Goal: Navigation & Orientation: Find specific page/section

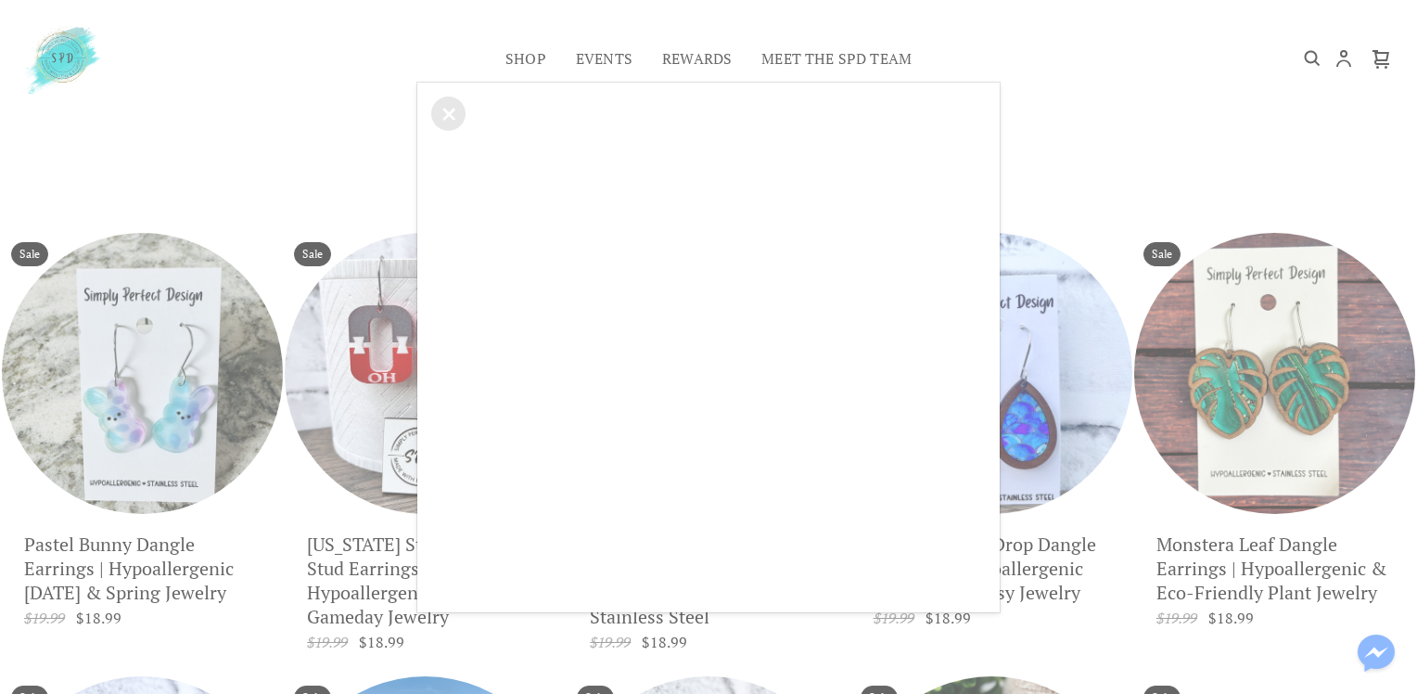
click at [1114, 168] on div "×" at bounding box center [708, 347] width 1417 height 694
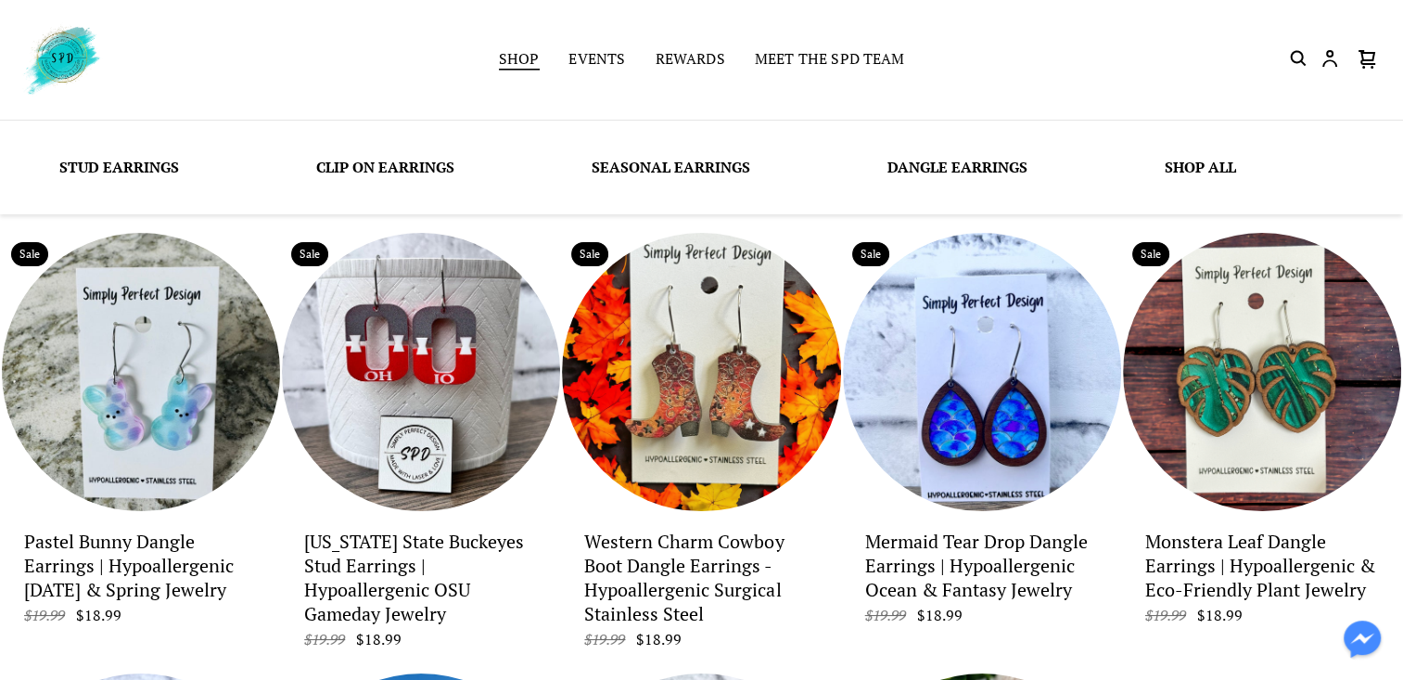
click at [519, 65] on link "Shop" at bounding box center [519, 60] width 41 height 26
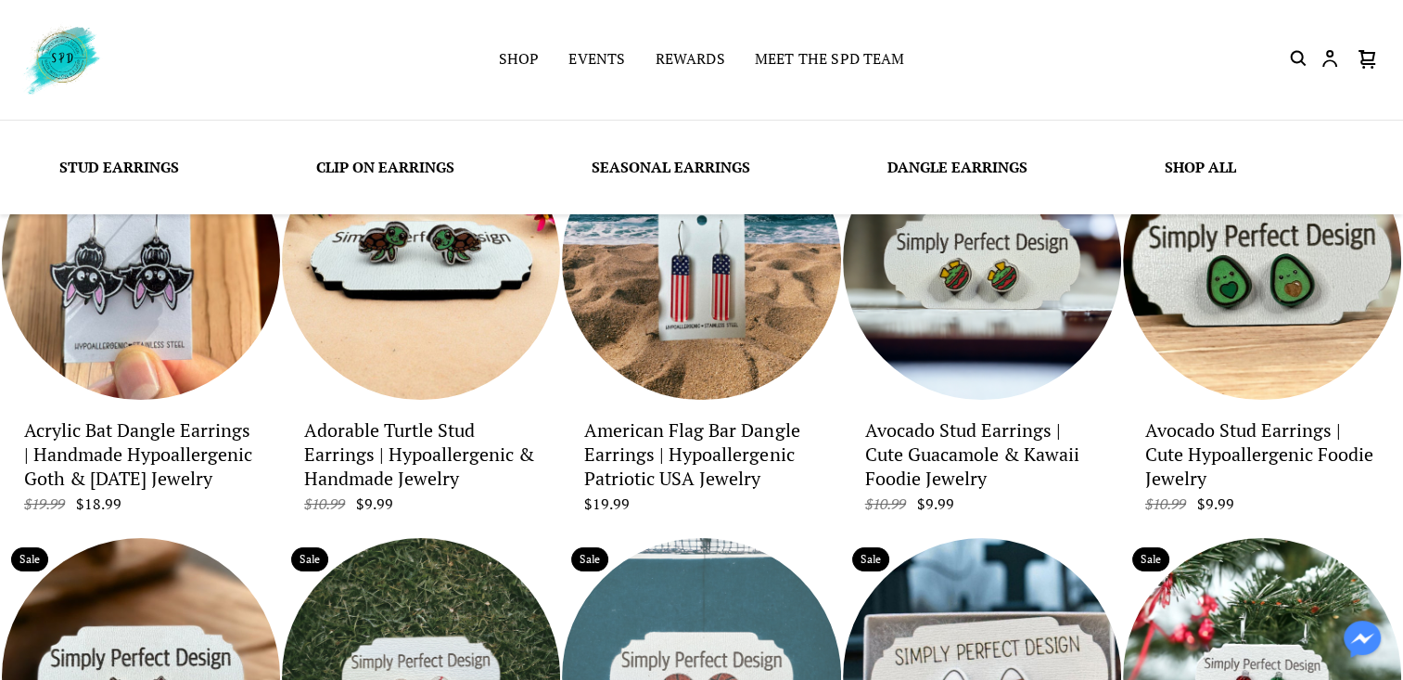
click at [115, 173] on link "Stud Earrings" at bounding box center [119, 167] width 120 height 20
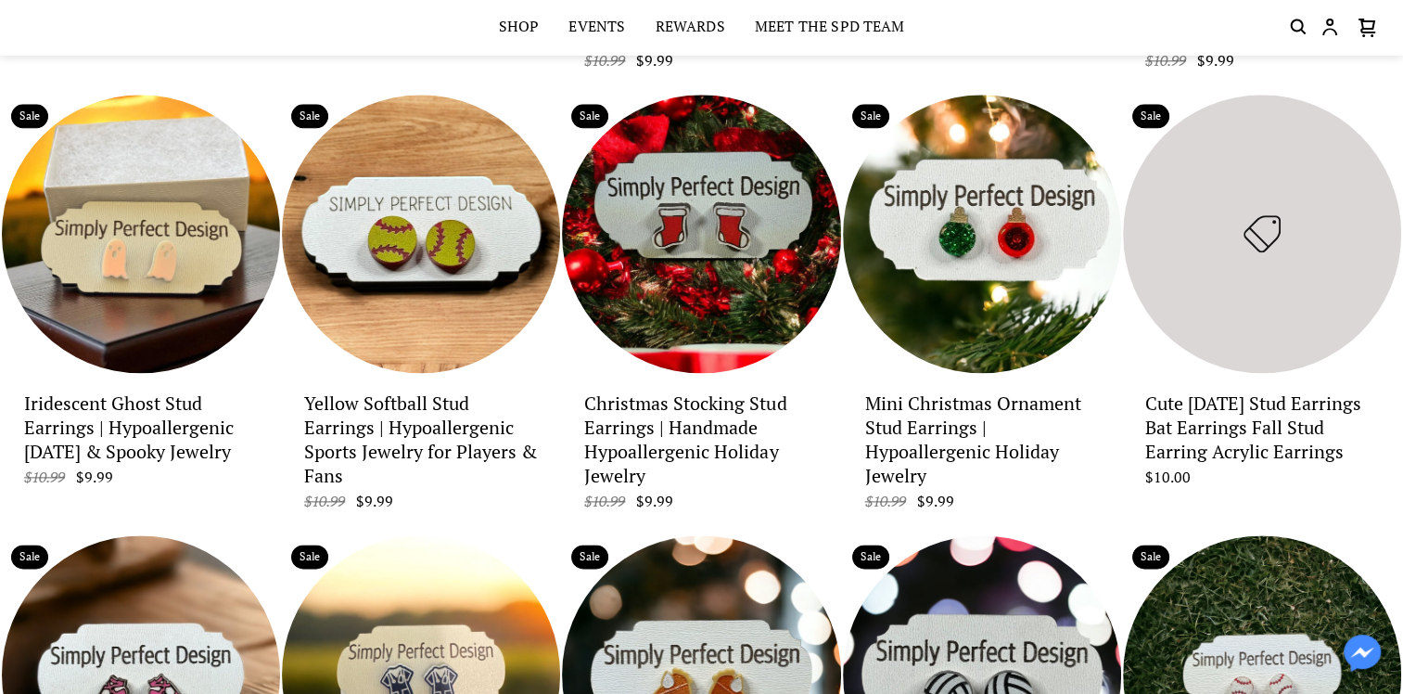
scroll to position [2131, 0]
